Goal: Find specific fact: Find specific fact

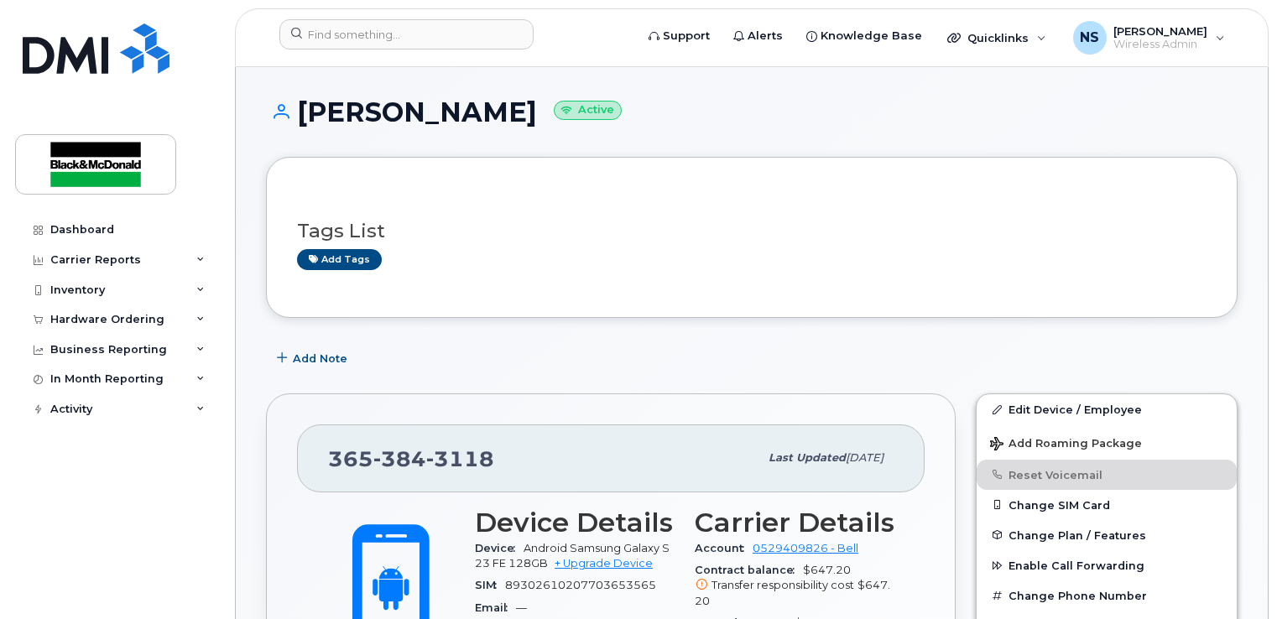
scroll to position [252, 0]
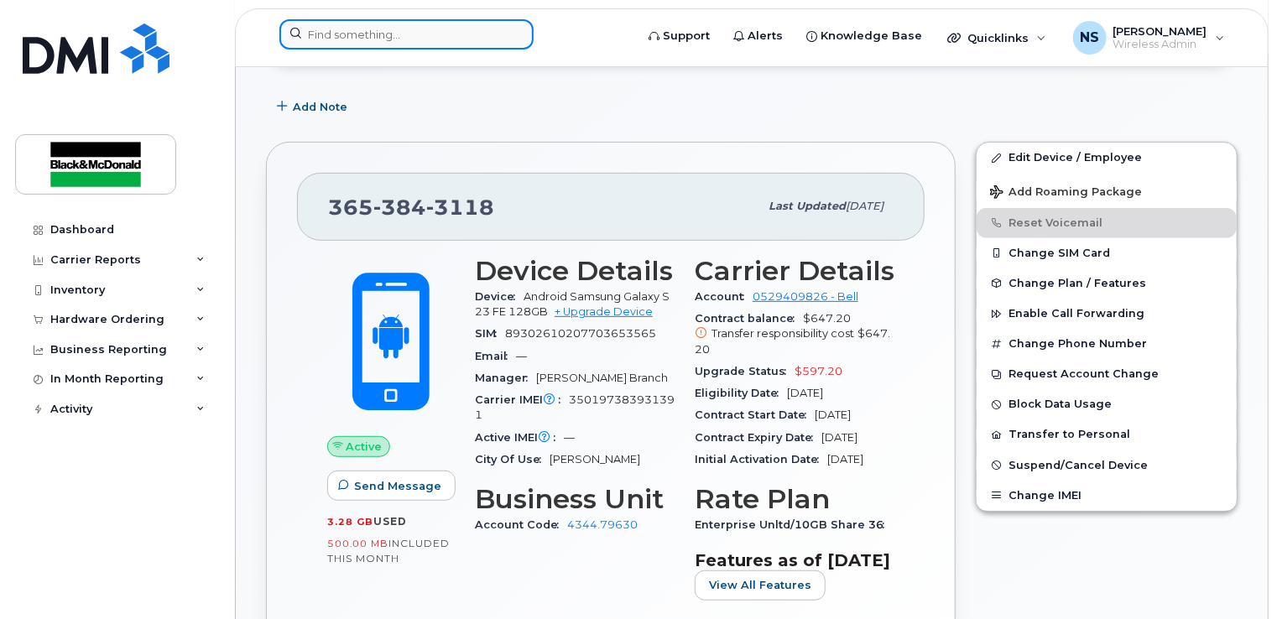
click at [404, 43] on input at bounding box center [406, 34] width 254 height 30
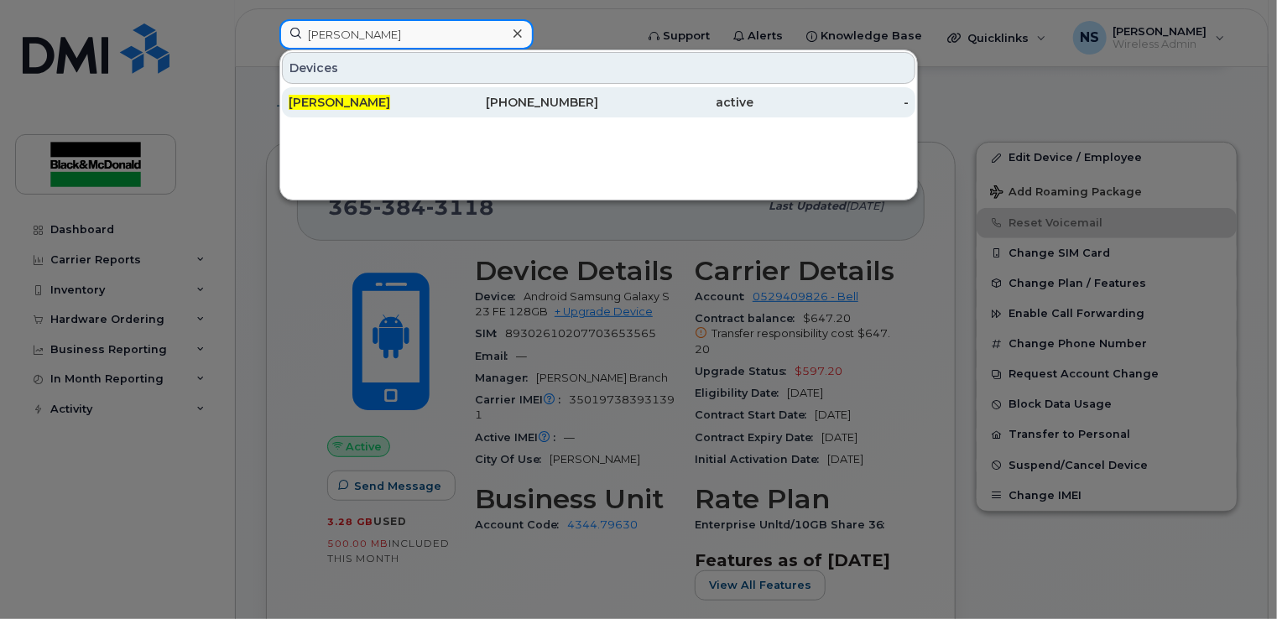
type input "ben stewart"
click at [352, 96] on span "[PERSON_NAME]" at bounding box center [340, 102] width 102 height 15
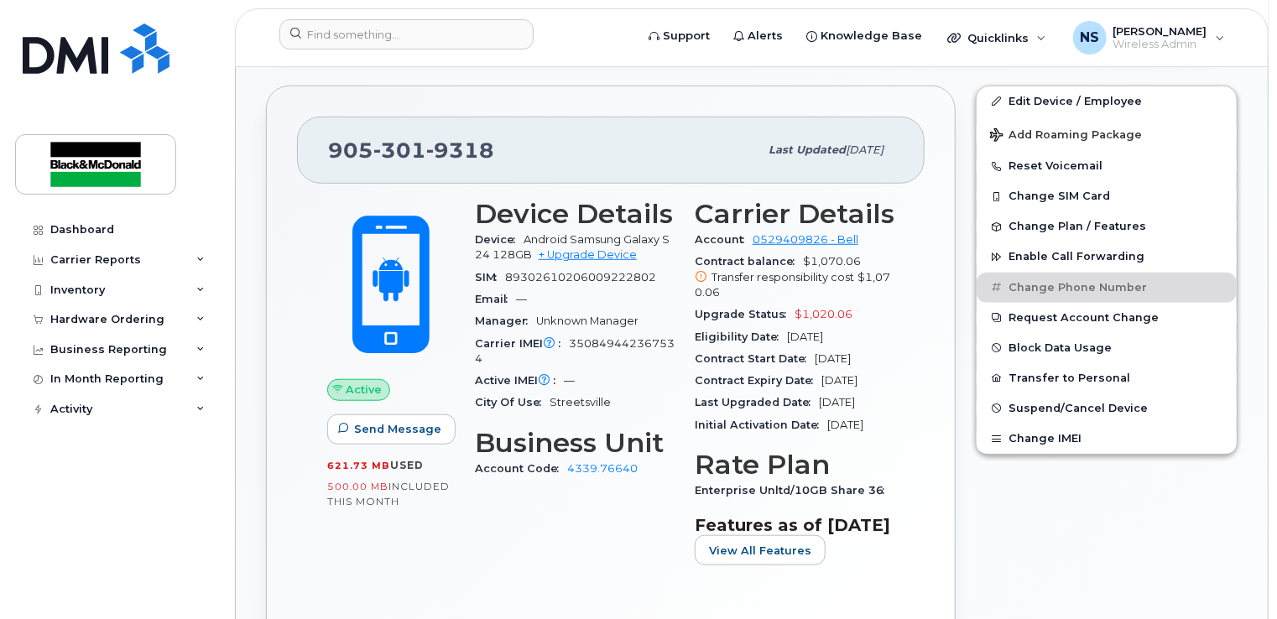
scroll to position [587, 0]
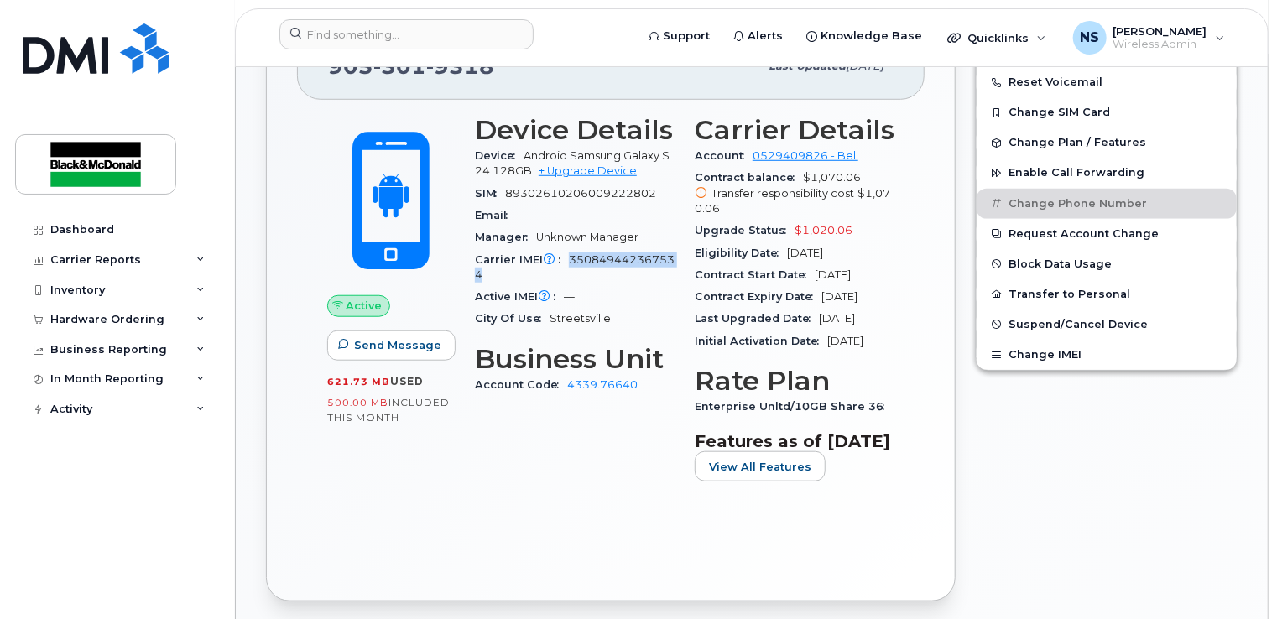
drag, startPoint x: 534, startPoint y: 272, endPoint x: 562, endPoint y: 259, distance: 31.2
click at [562, 259] on div "Carrier IMEI Carrier IMEI is reported during the last billing cycle or change o…" at bounding box center [575, 268] width 200 height 38
copy span "350849442367534"
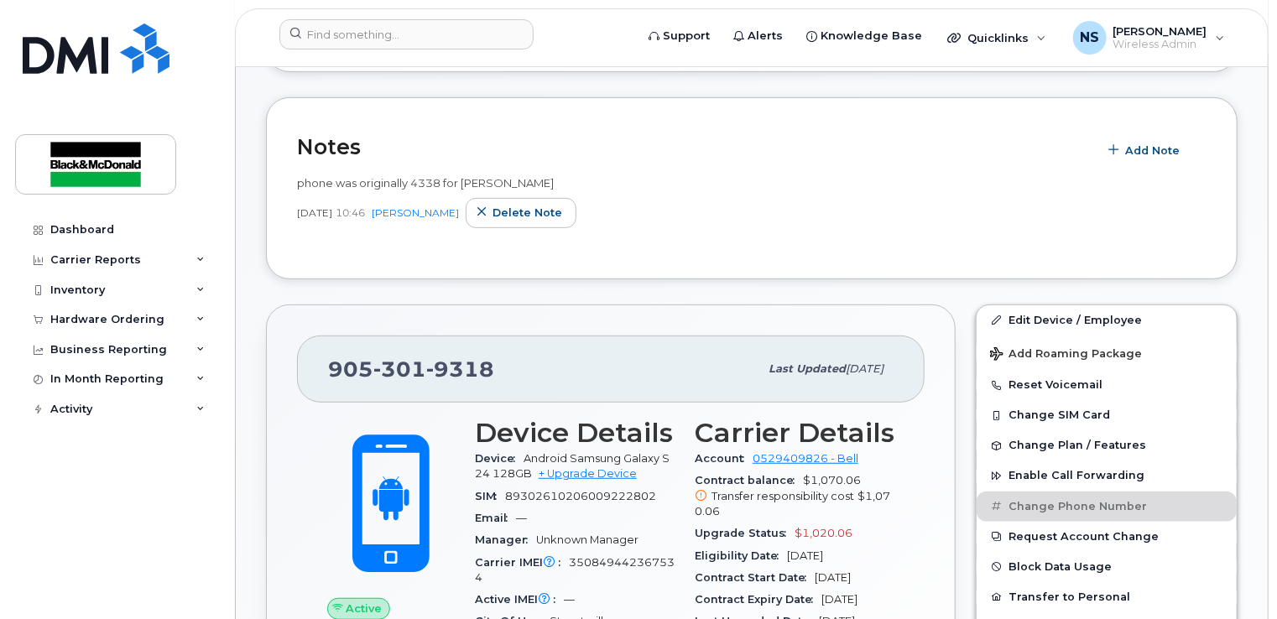
scroll to position [336, 0]
